Goal: Task Accomplishment & Management: Manage account settings

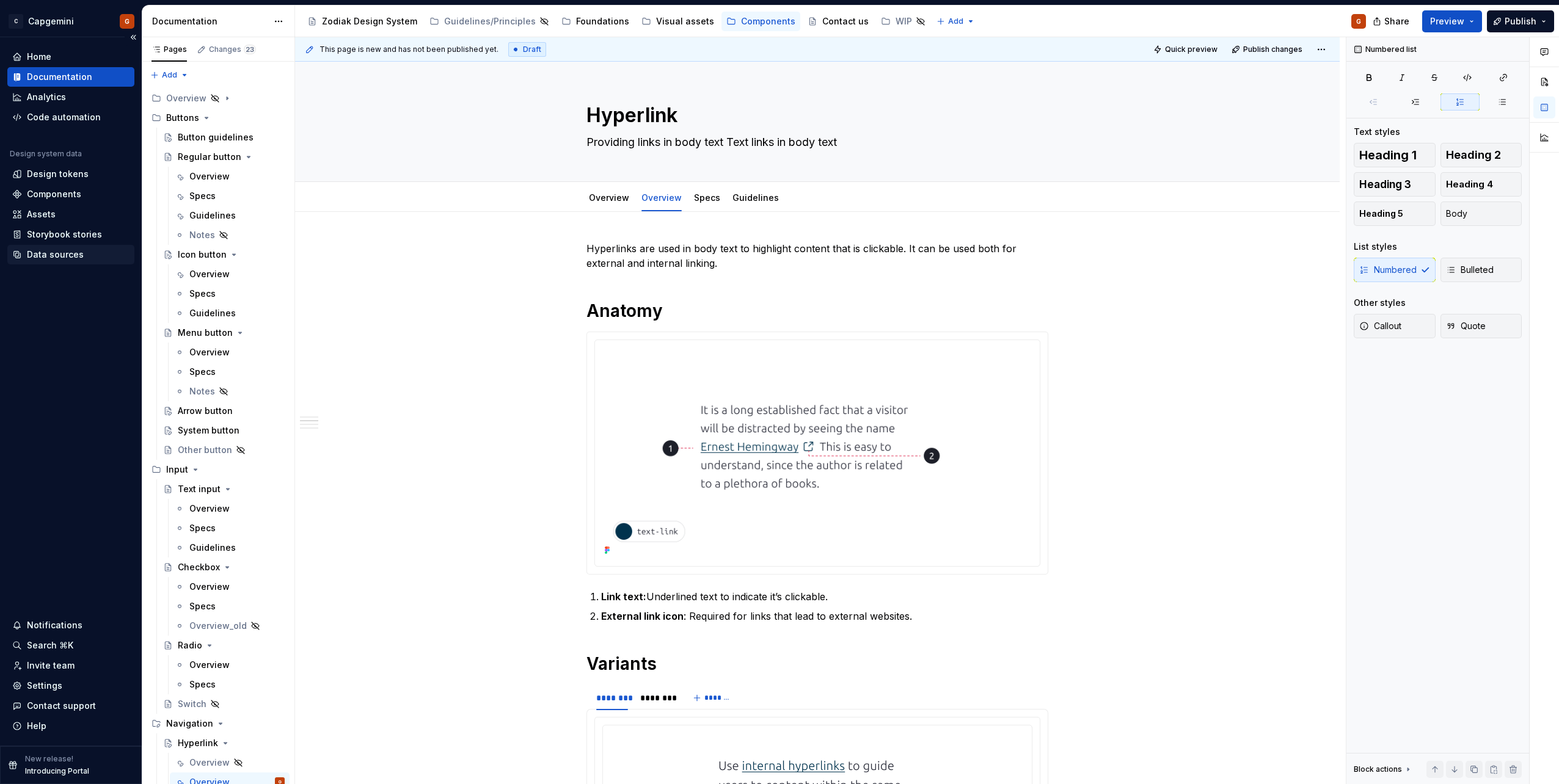
scroll to position [550, 0]
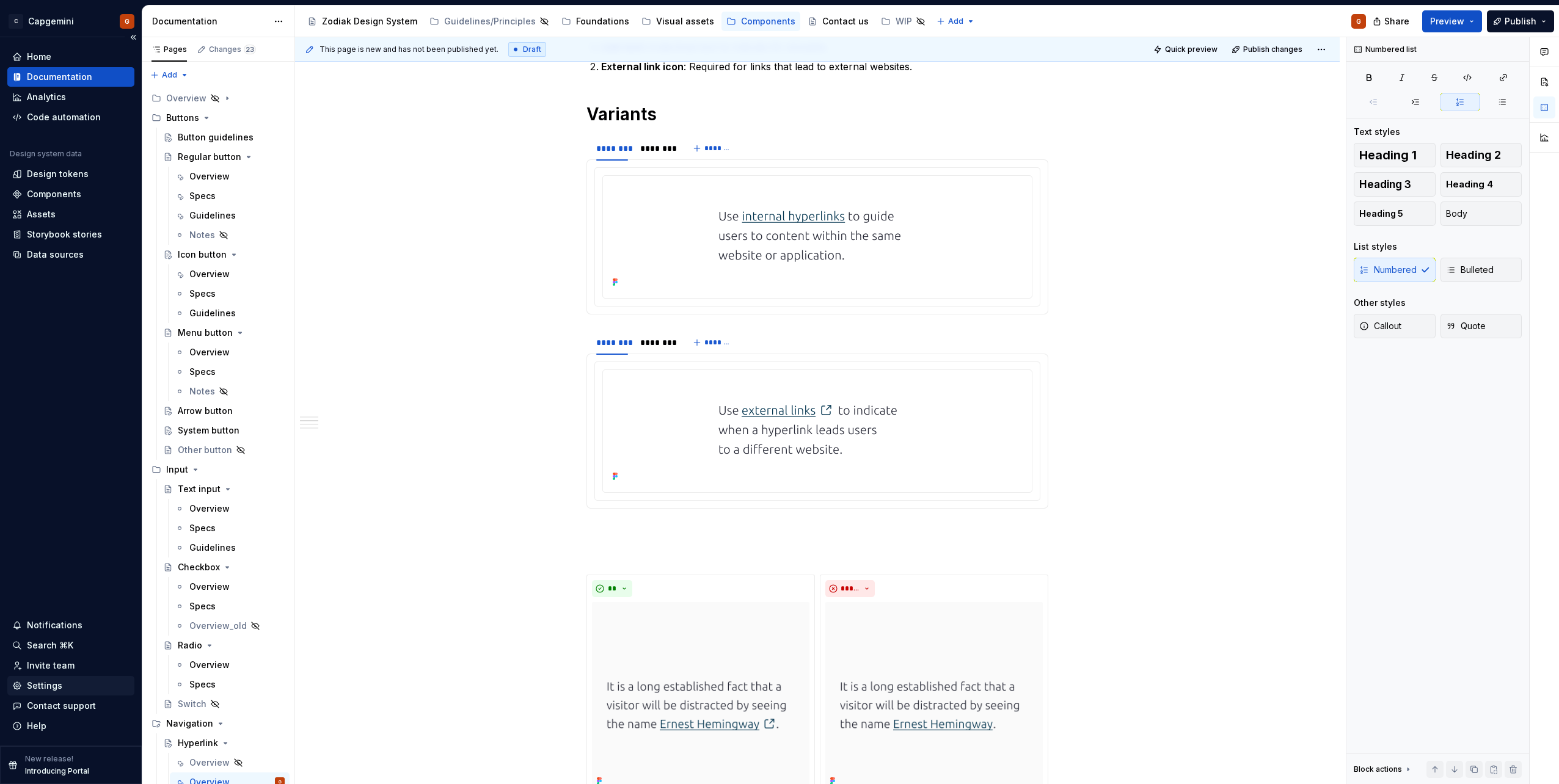
click at [63, 689] on div "Settings" at bounding box center [71, 686] width 117 height 12
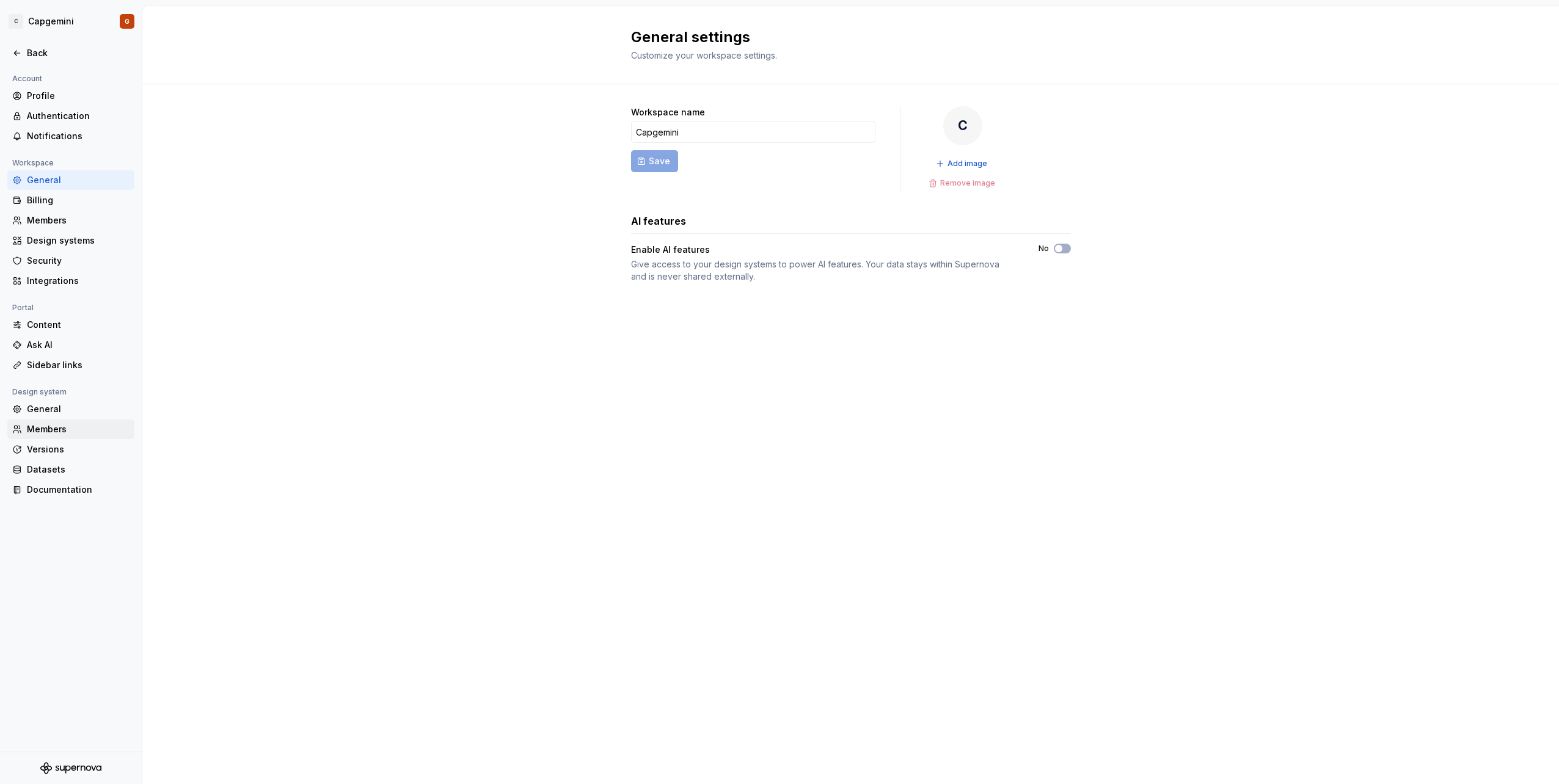
click at [49, 435] on div "Members" at bounding box center [78, 429] width 102 height 12
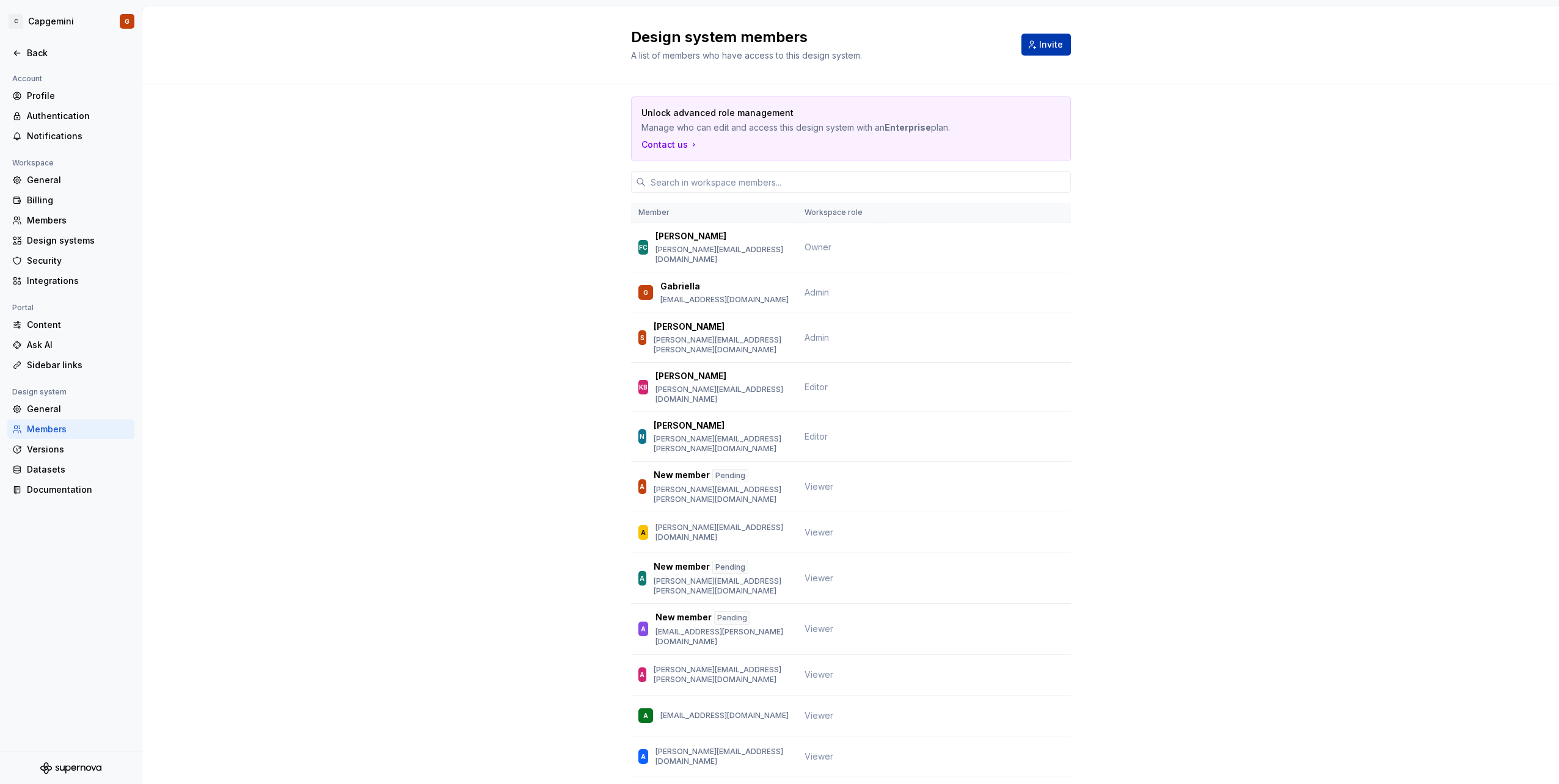
click at [1060, 40] on button "Invite" at bounding box center [1046, 44] width 49 height 22
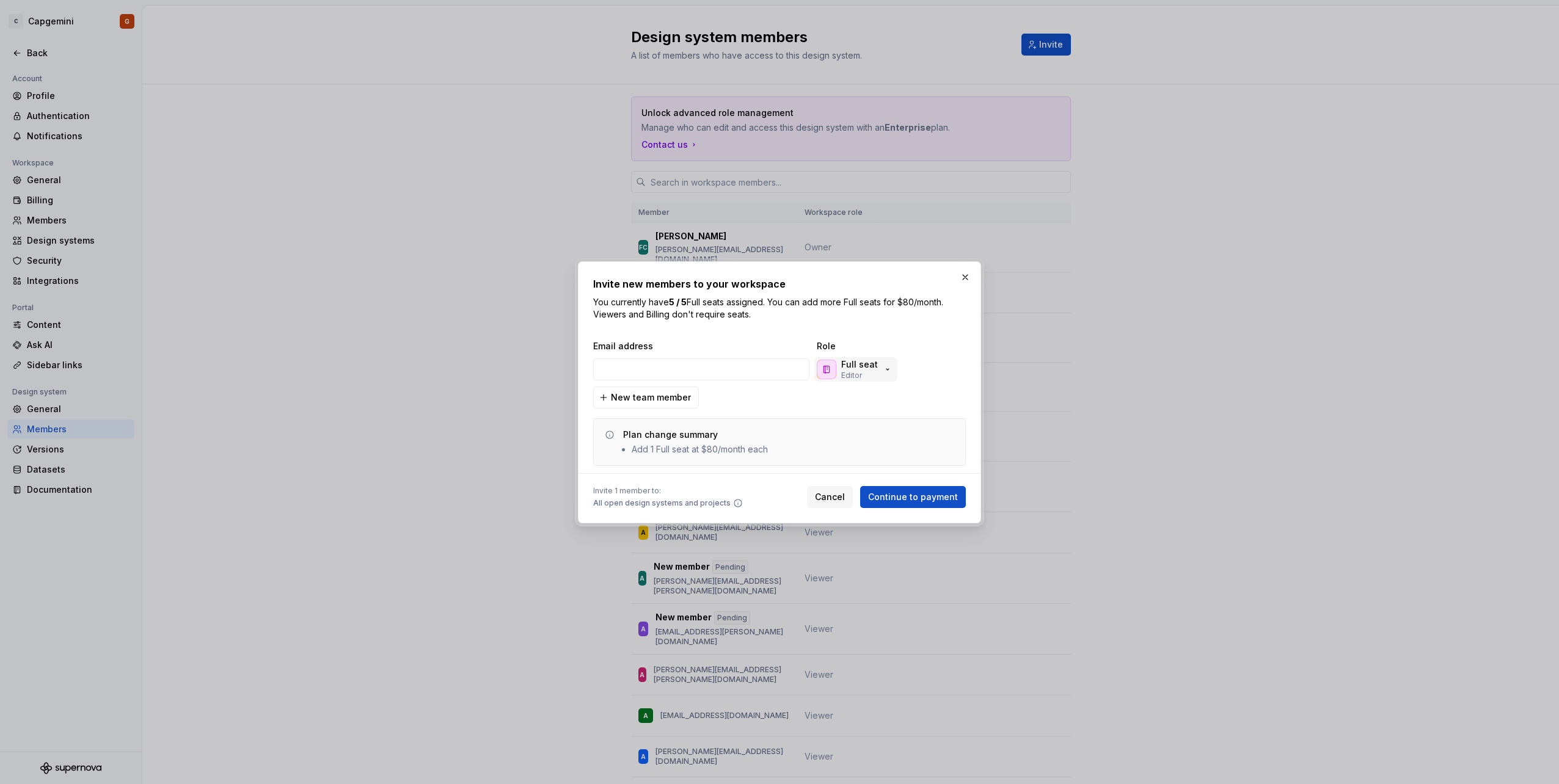
type input "[EMAIL_ADDRESS][PERSON_NAME][DOMAIN_NAME]"
click at [866, 370] on p "Full seat" at bounding box center [859, 364] width 36 height 12
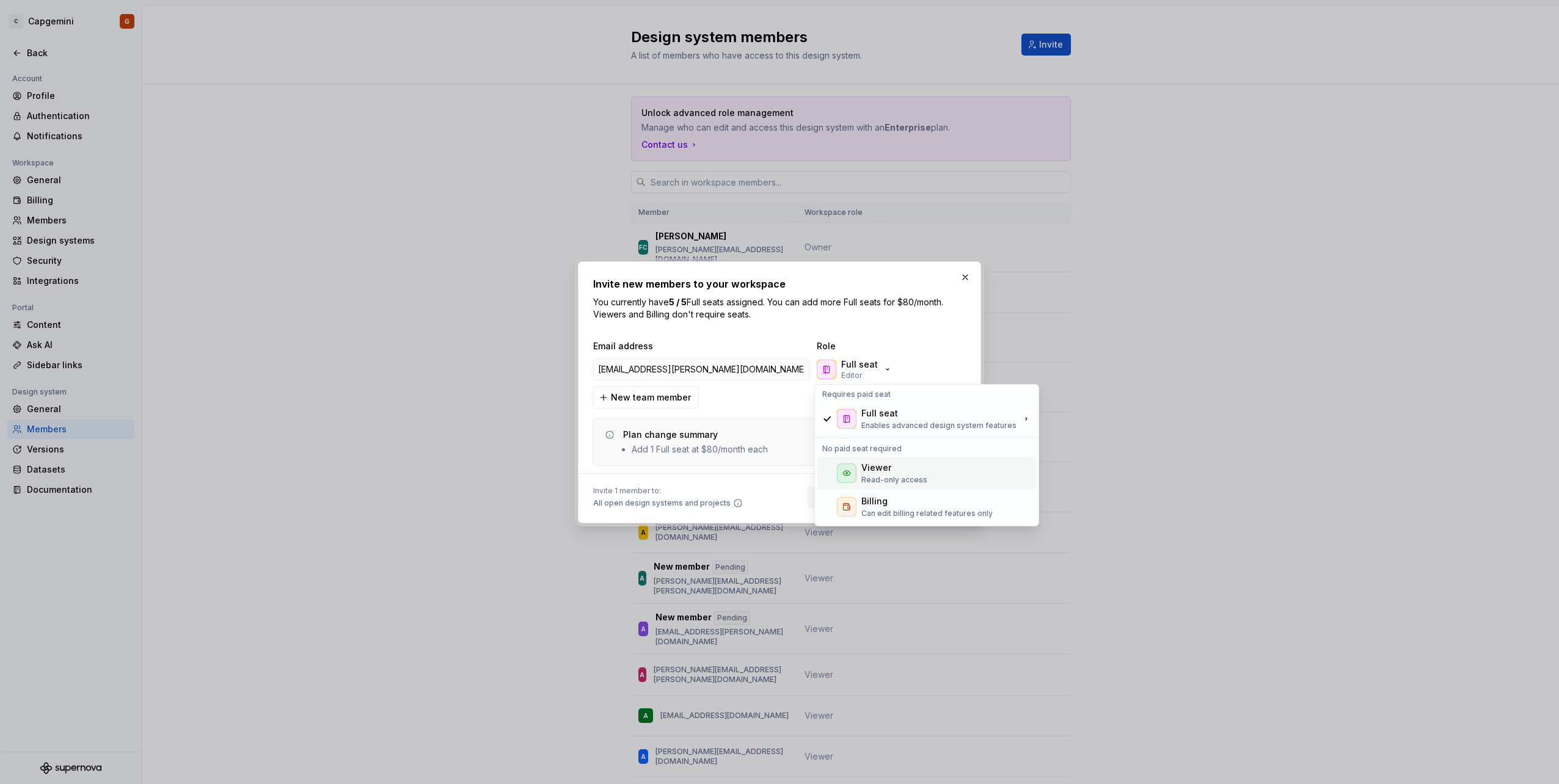
click at [895, 480] on p "Read-only access" at bounding box center [894, 480] width 66 height 9
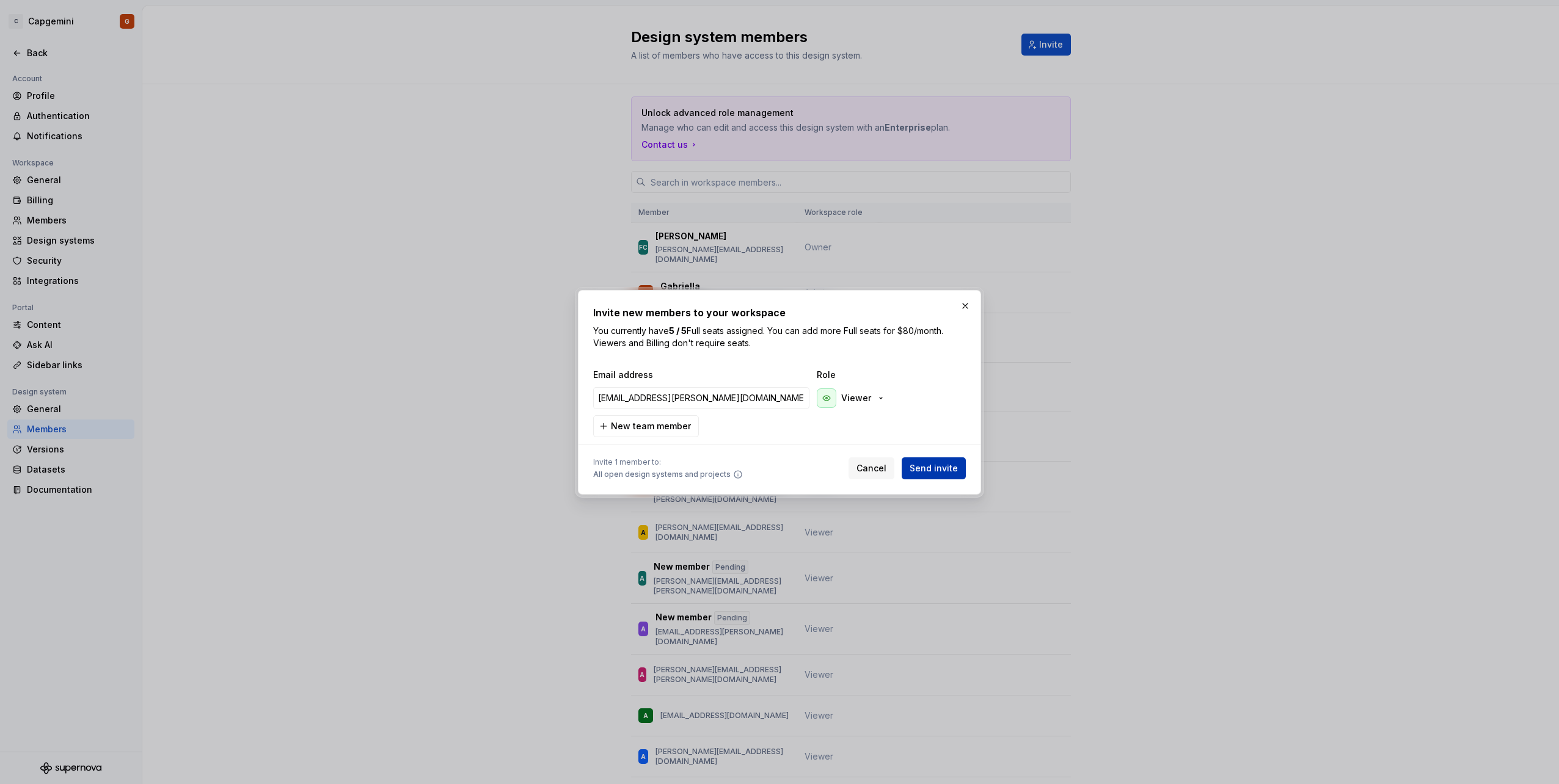
click at [927, 469] on span "Send invite" at bounding box center [934, 468] width 48 height 12
